Goal: Task Accomplishment & Management: Manage account settings

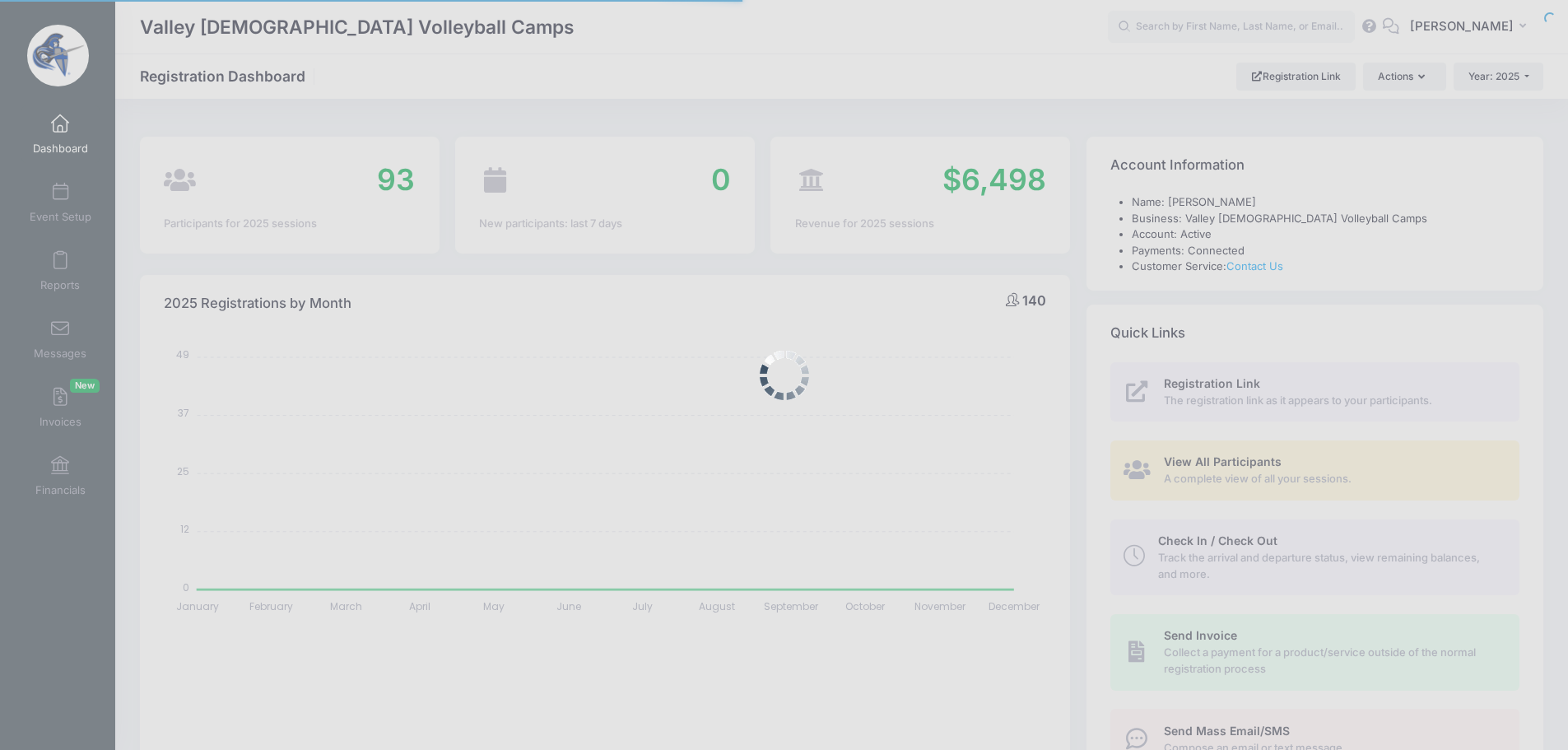
select select
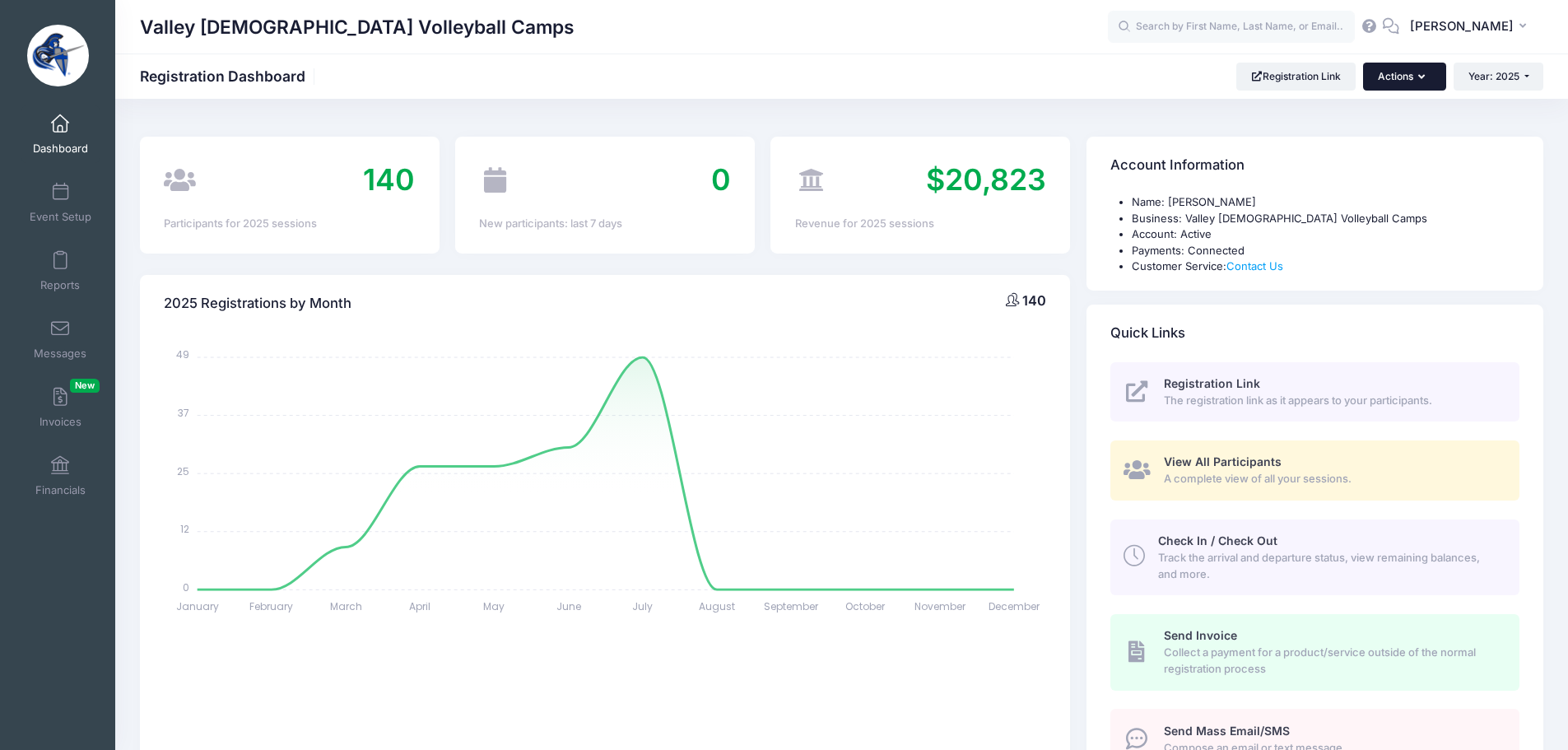
click at [1387, 77] on button "Actions" at bounding box center [1404, 77] width 82 height 28
click at [1518, 17] on button "TT Tyler Trathen" at bounding box center [1471, 27] width 144 height 38
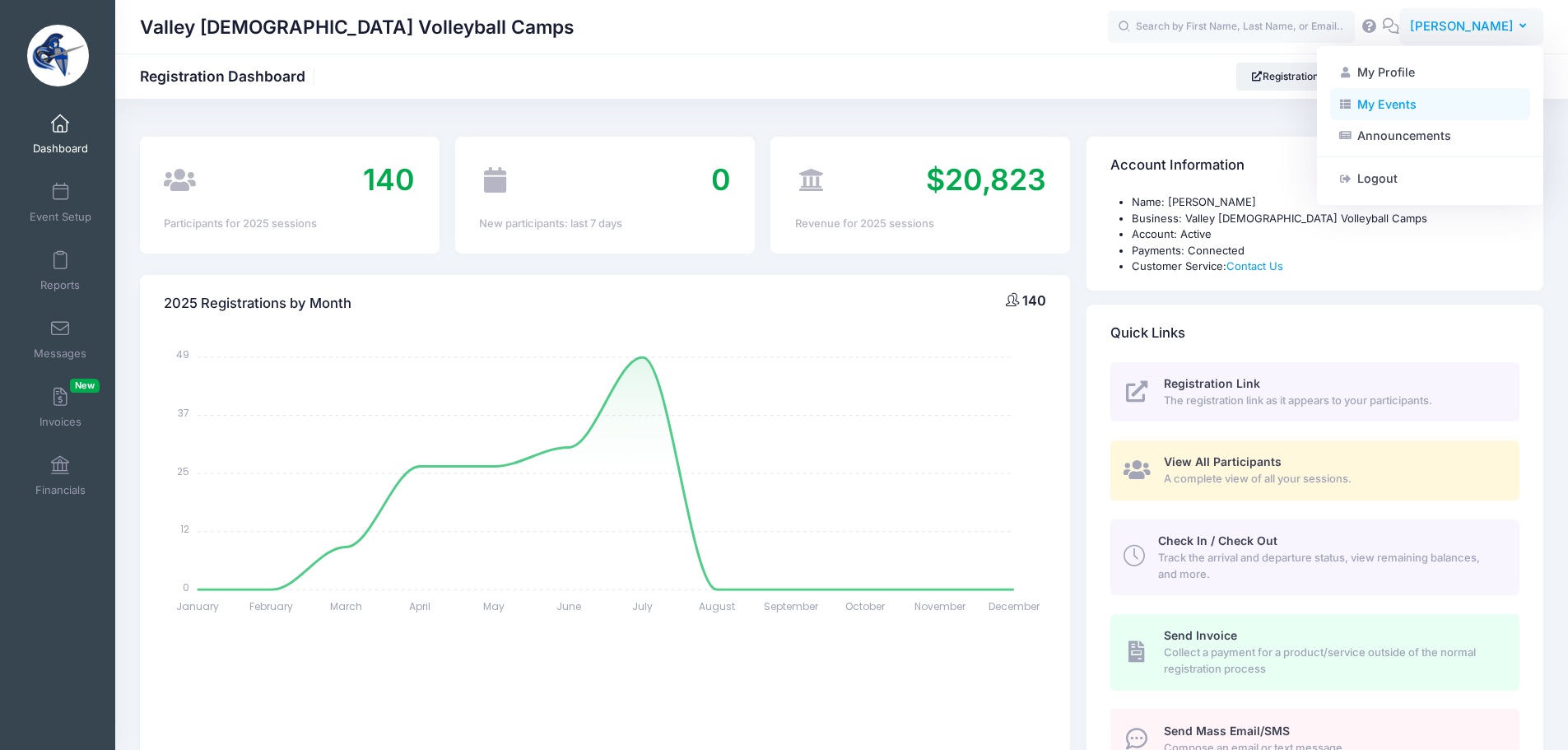
click at [1446, 106] on link "My Events" at bounding box center [1430, 103] width 200 height 31
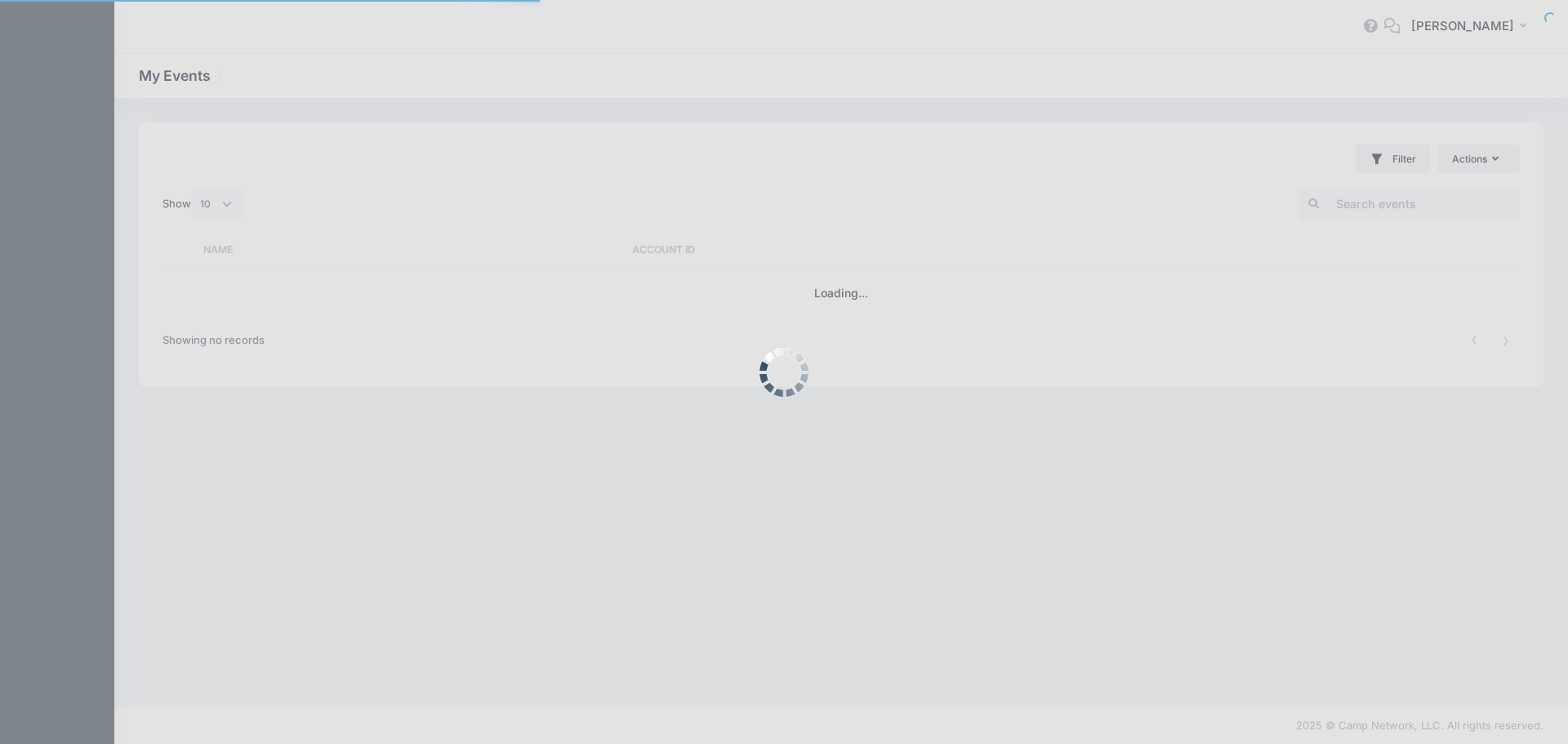
select select "10"
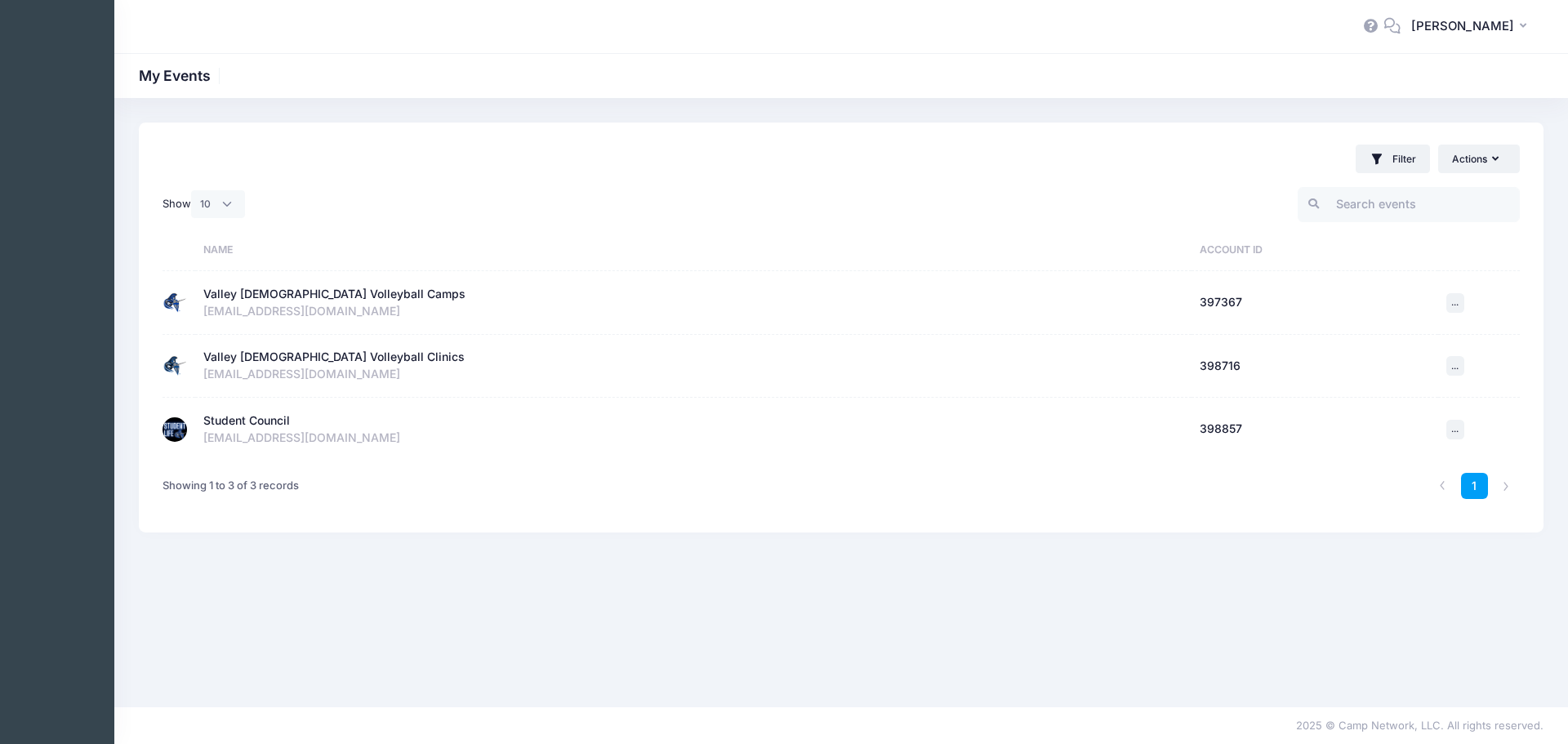
click at [251, 419] on div "Student Council" at bounding box center [246, 420] width 87 height 17
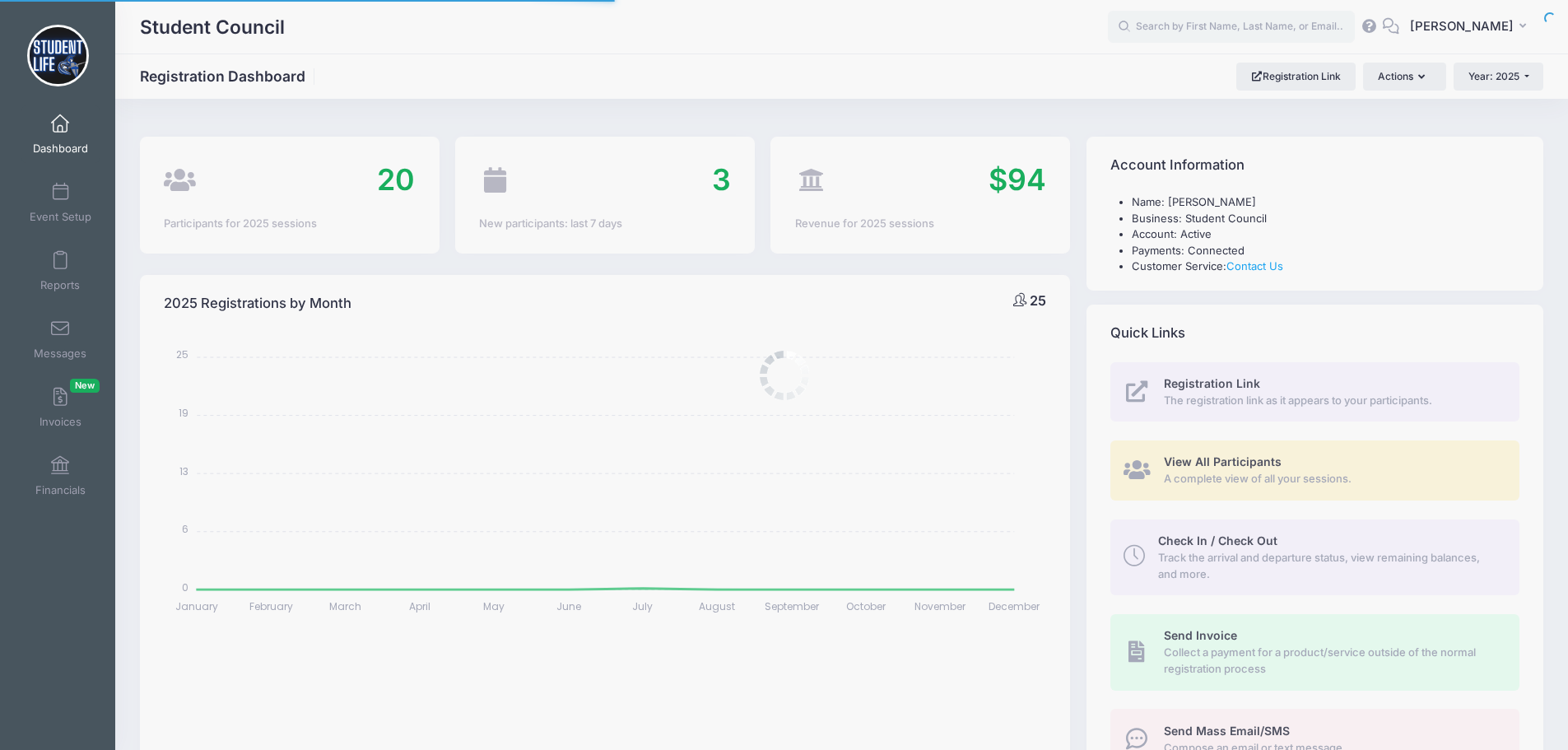
select select
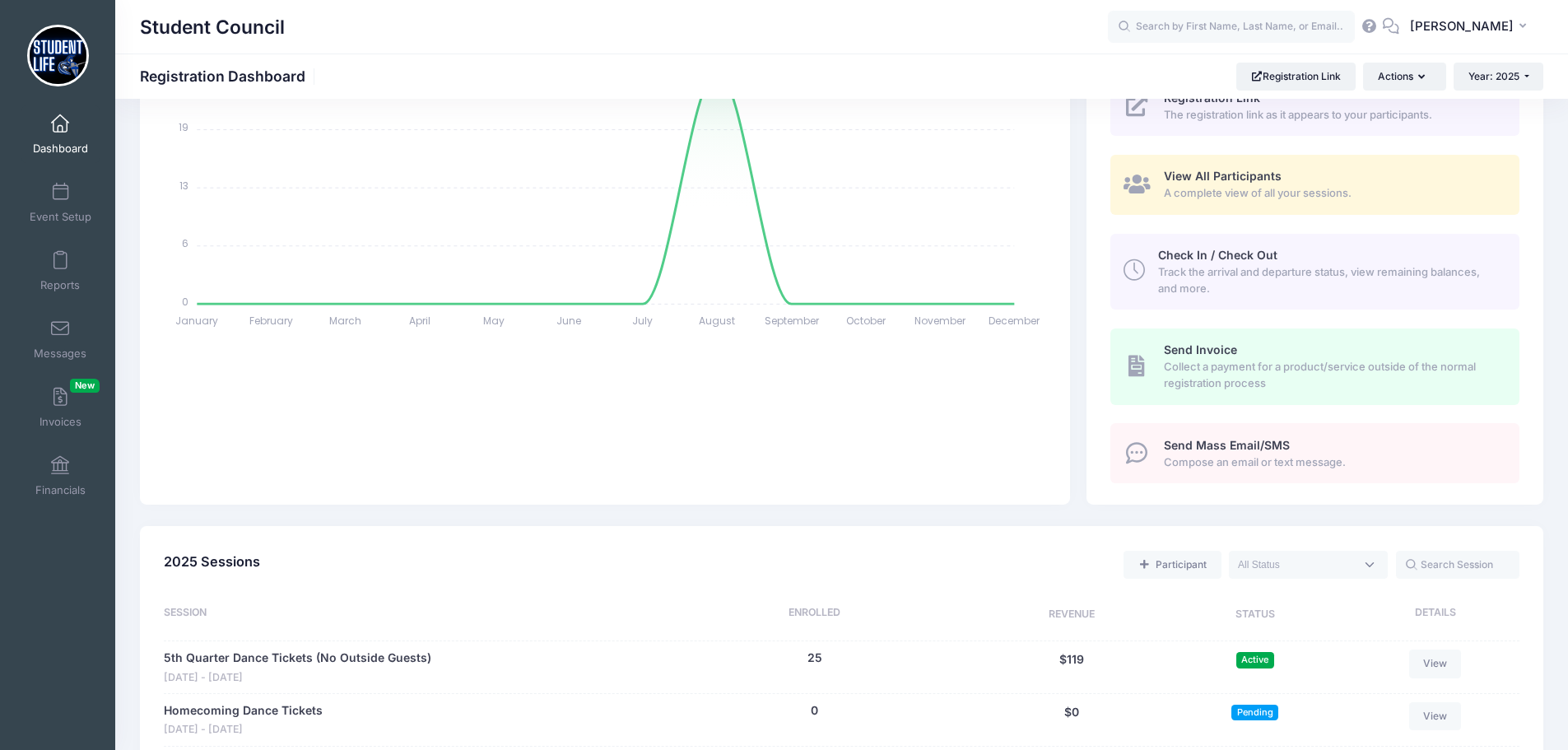
scroll to position [494, 0]
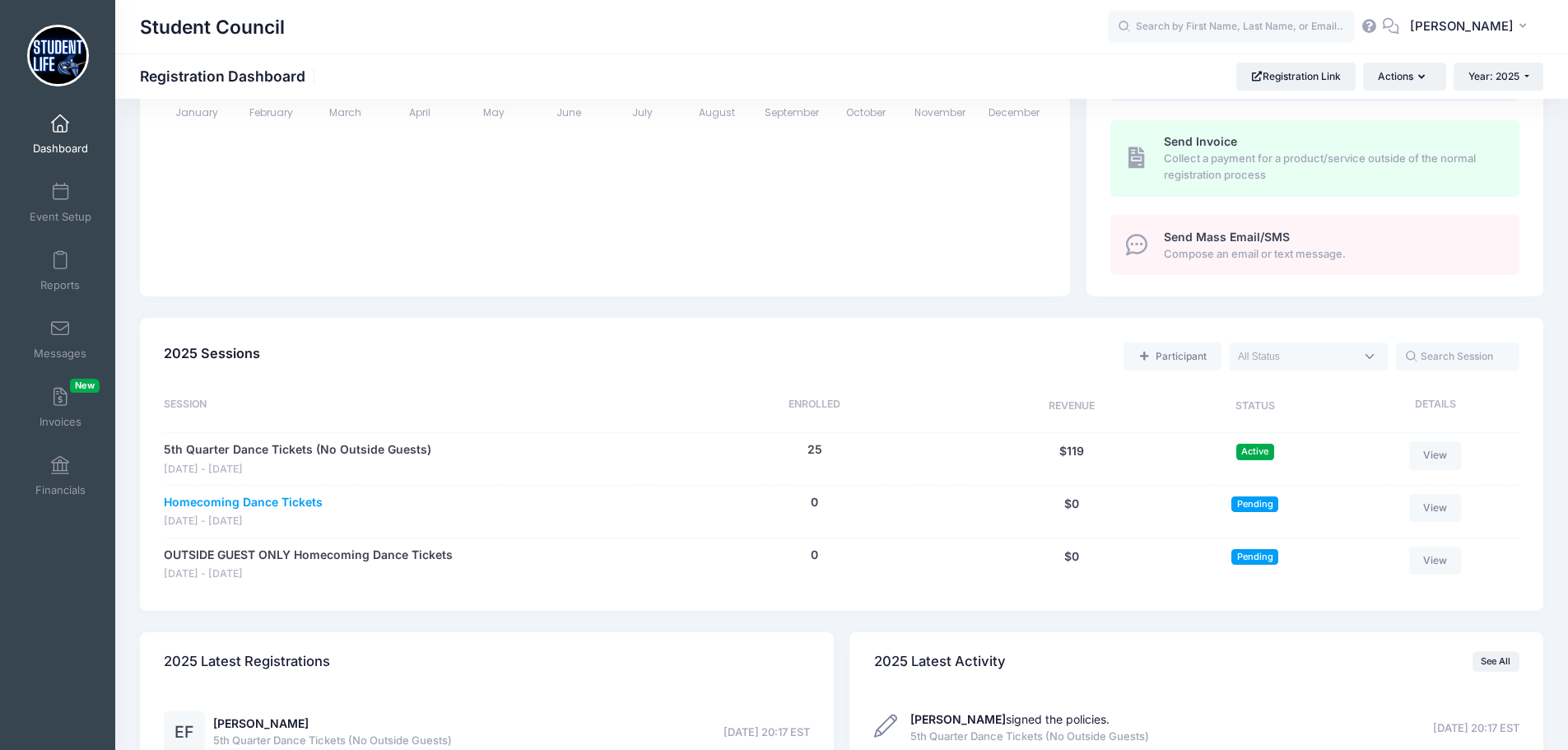
click at [285, 503] on link "Homecoming Dance Tickets" at bounding box center [244, 503] width 159 height 17
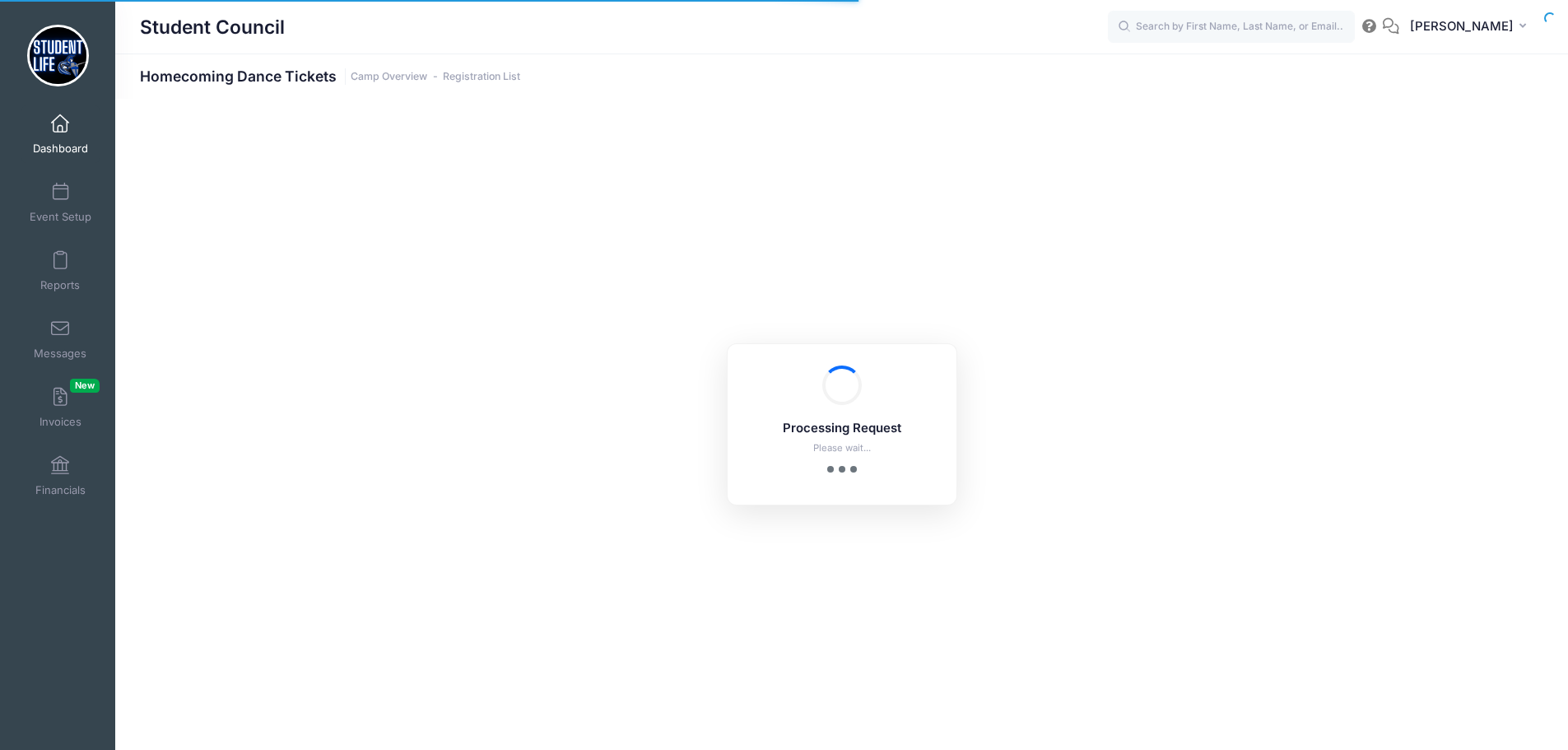
select select "10"
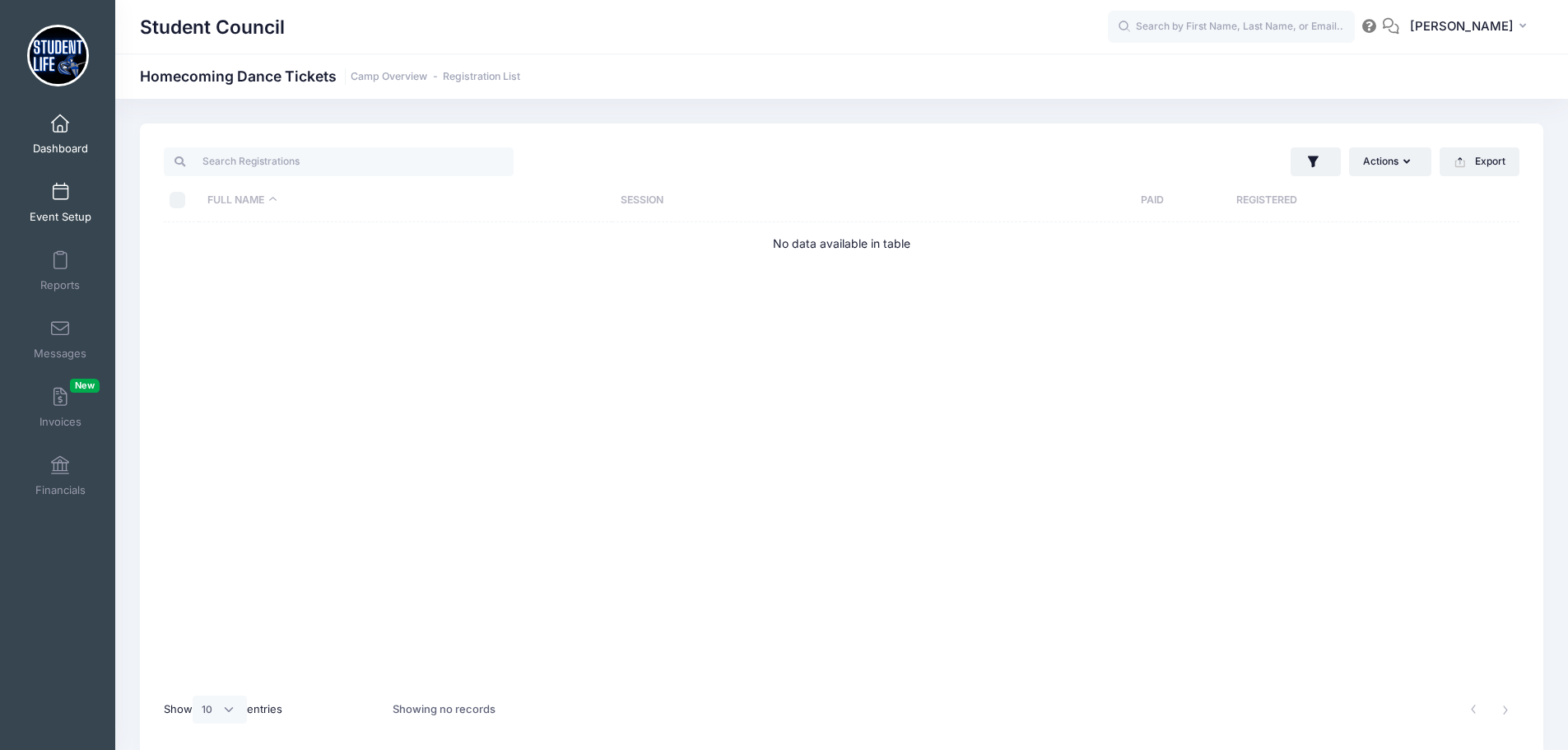
click at [60, 184] on span at bounding box center [60, 192] width 0 height 18
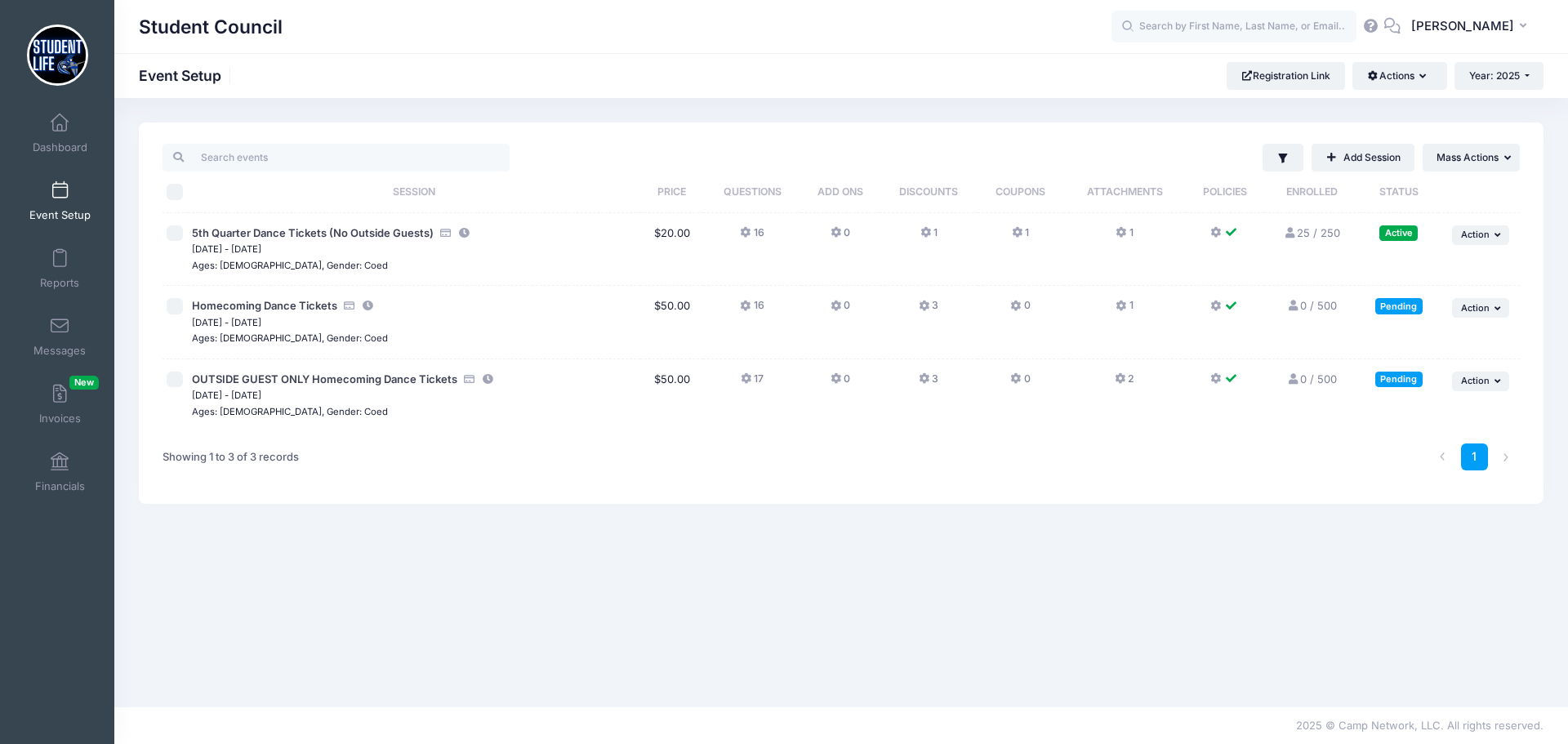
click at [925, 307] on icon at bounding box center [926, 307] width 13 height 0
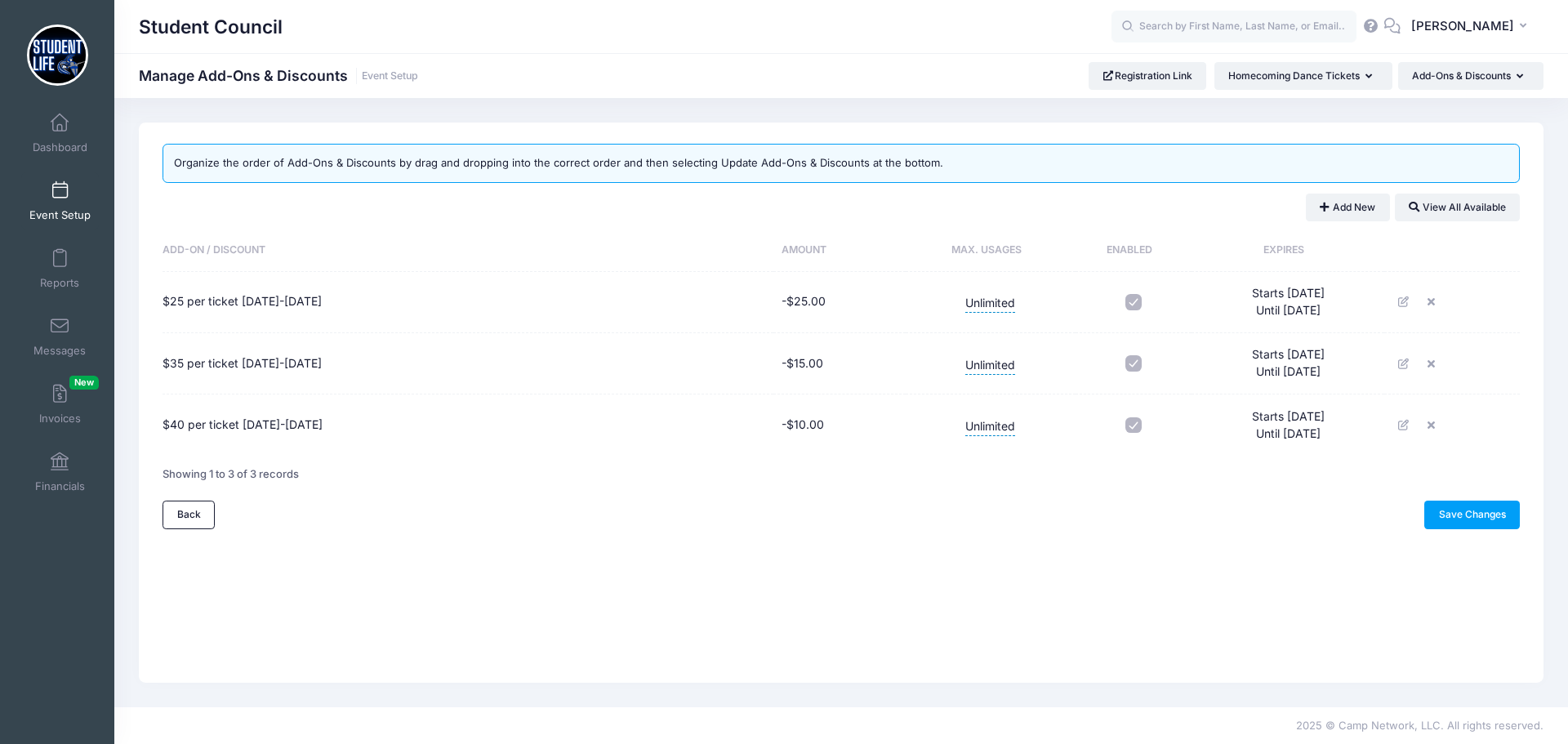
drag, startPoint x: 158, startPoint y: 298, endPoint x: 359, endPoint y: 424, distance: 237.2
click at [359, 424] on div "Add-On / Discount Amount Max. Usages Enabled Expires $25 per ticket [DATE]-[DAT…" at bounding box center [842, 365] width 1373 height 272
copy table "Add-On / Discount Amount Max. Usages Enabled Expires $25 per ticket [DATE]-[DAT…"
click at [641, 523] on div "Back Save Changes" at bounding box center [841, 514] width 1357 height 28
